Goal: Register for event/course

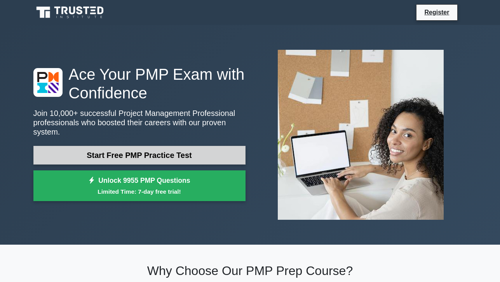
click at [116, 151] on link "Start Free PMP Practice Test" at bounding box center [139, 155] width 212 height 19
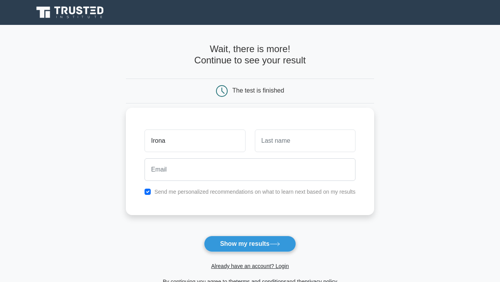
type input "Irona"
click at [300, 143] on input "text" at bounding box center [305, 140] width 101 height 23
type input "Haileka"
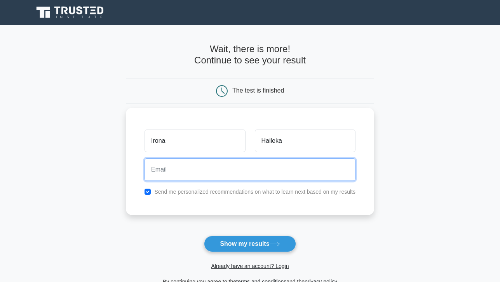
click at [207, 173] on input "email" at bounding box center [250, 169] width 211 height 23
type input "216044715@nust.na"
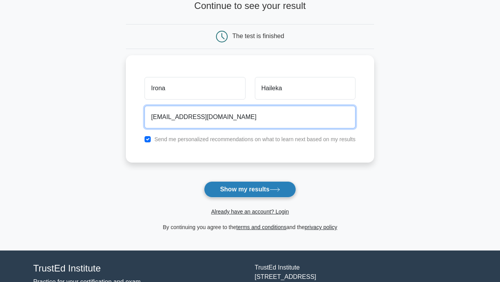
scroll to position [78, 0]
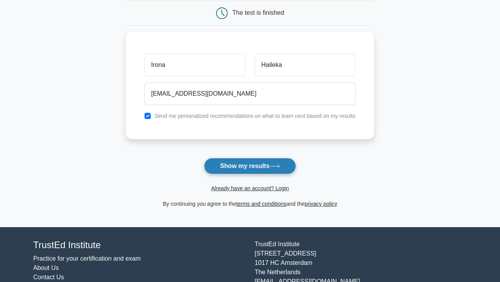
click at [280, 166] on icon at bounding box center [275, 166] width 10 height 4
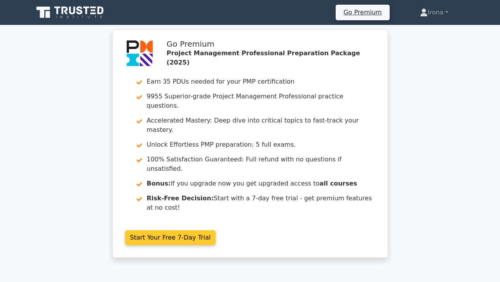
click at [177, 230] on link "Start Your Free 7-Day Trial" at bounding box center [170, 237] width 91 height 15
